Goal: Navigation & Orientation: Find specific page/section

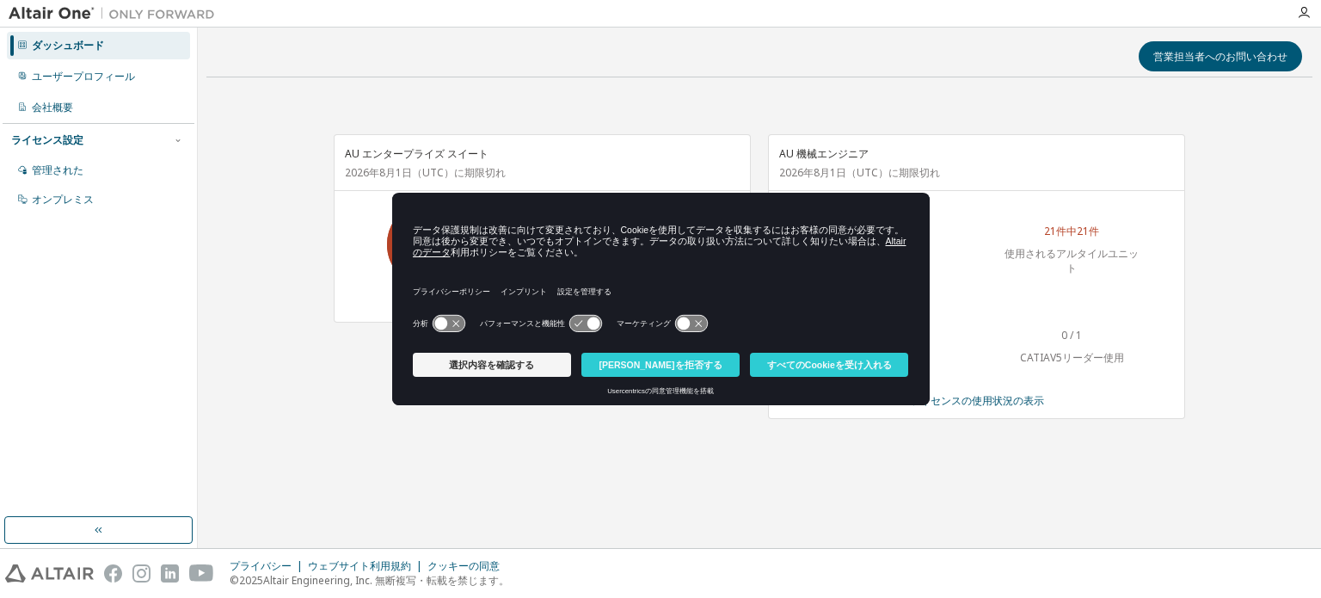
click at [764, 460] on div "AU エンタープライズ スイート [DATE] （UTC） に期限切れ 135件中126件 使用されるアルタイルユニット ライセンスの使用状況の表示 AU 機…" at bounding box center [759, 285] width 1106 height 389
click at [614, 365] on button "[PERSON_NAME]を拒否する" at bounding box center [661, 365] width 158 height 24
